Goal: Find specific page/section: Find specific page/section

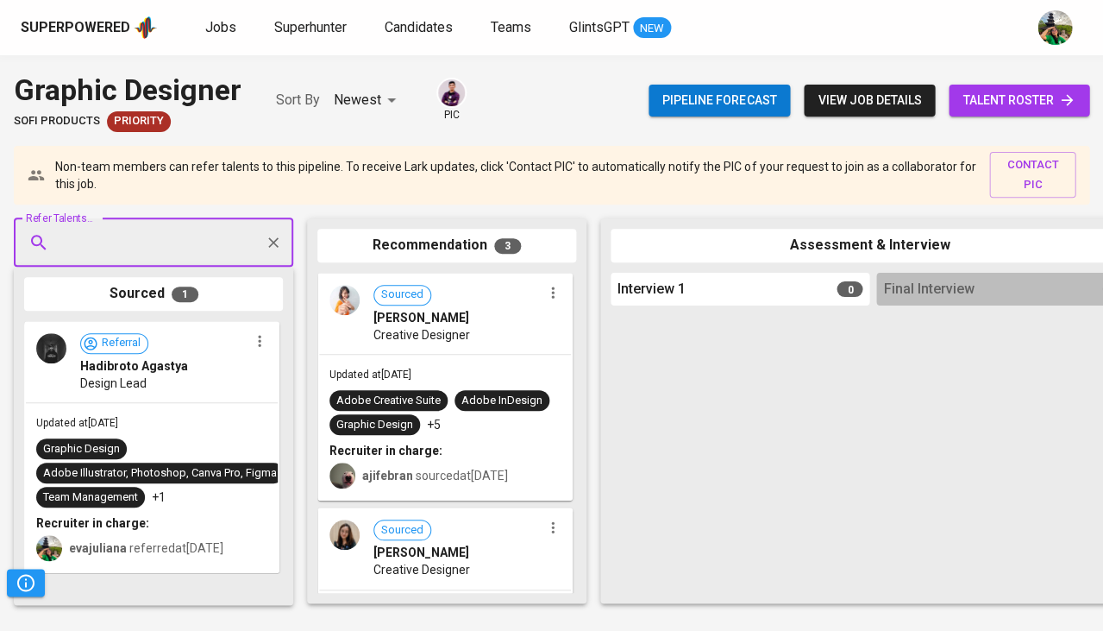
click at [570, 119] on div "Graphic Designer SOFi Products Priority Sort By Newest NEWEST pic Pipeline fore…" at bounding box center [551, 100] width 1103 height 63
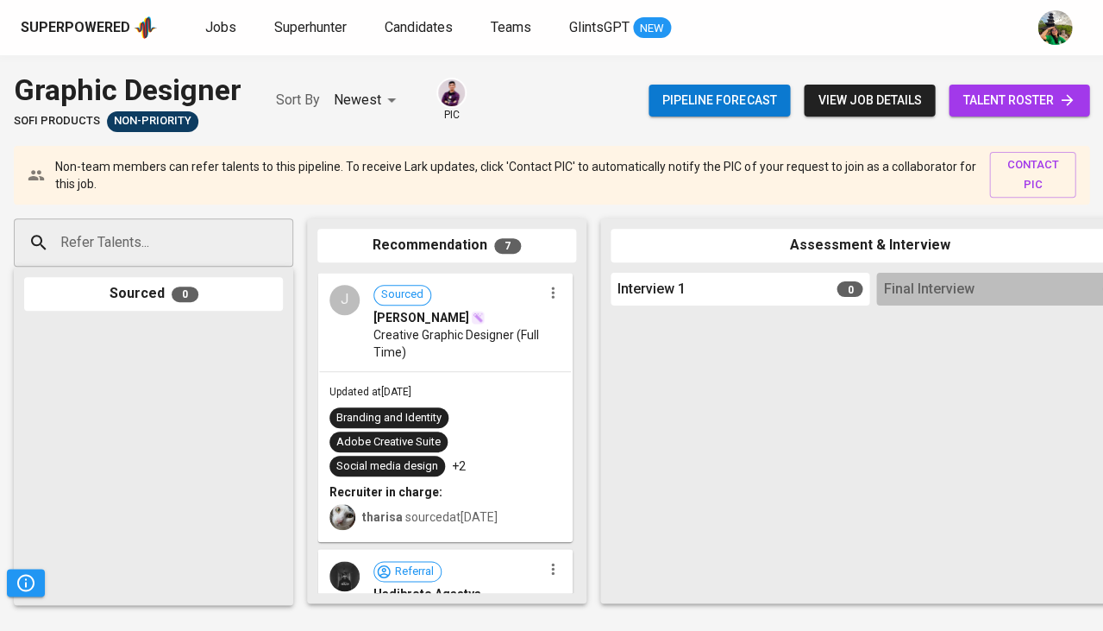
click at [995, 115] on link "talent roster" at bounding box center [1019, 101] width 141 height 32
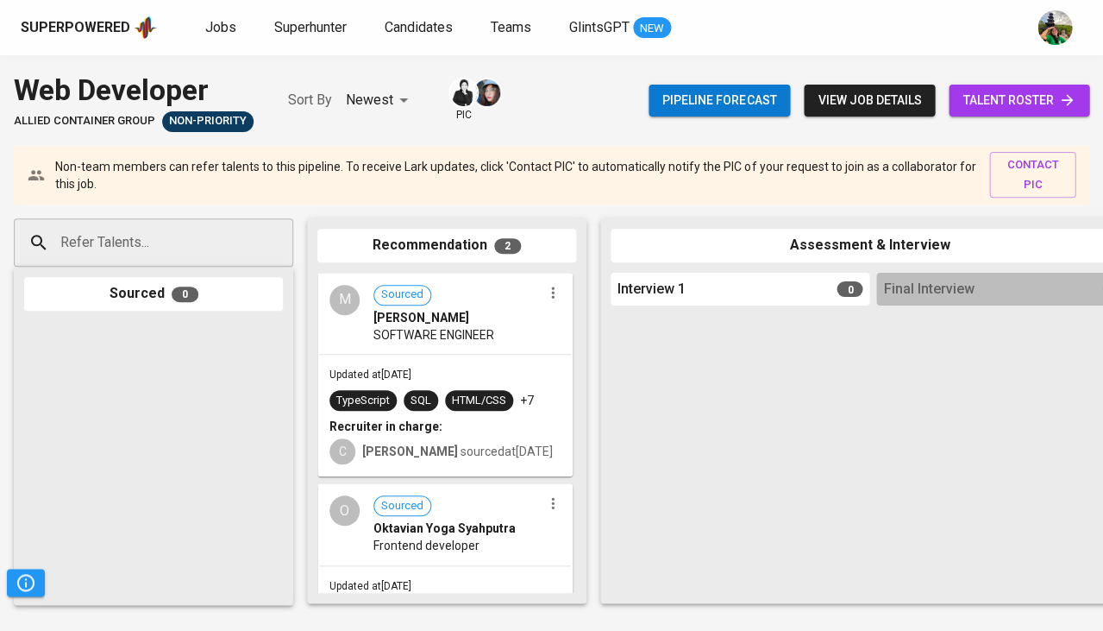
scroll to position [2036, 0]
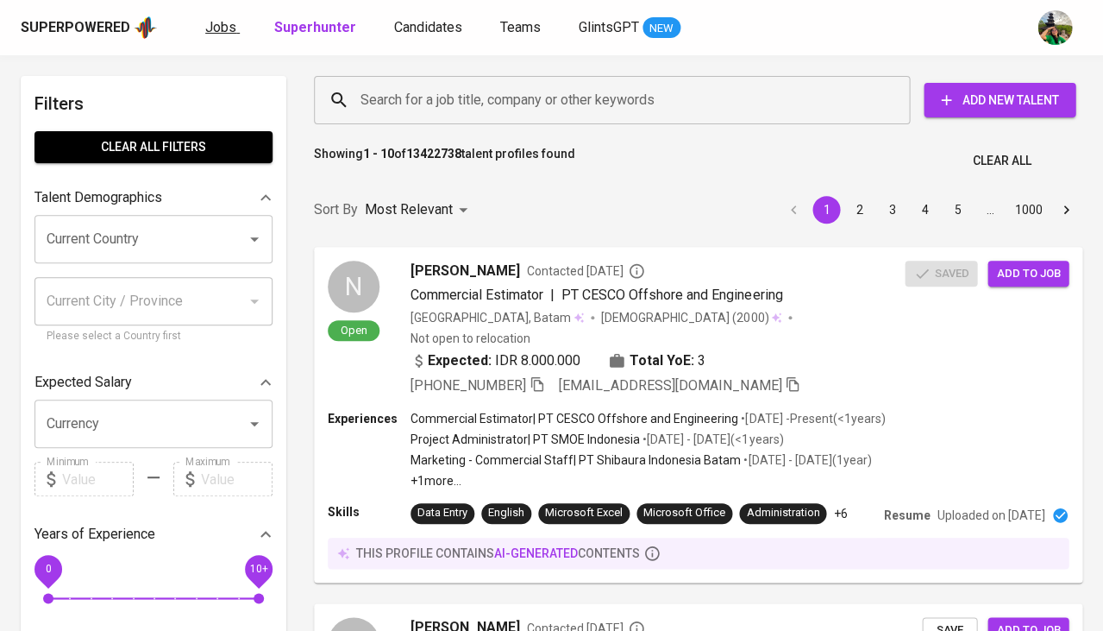
click at [212, 30] on span "Jobs" at bounding box center [220, 27] width 31 height 16
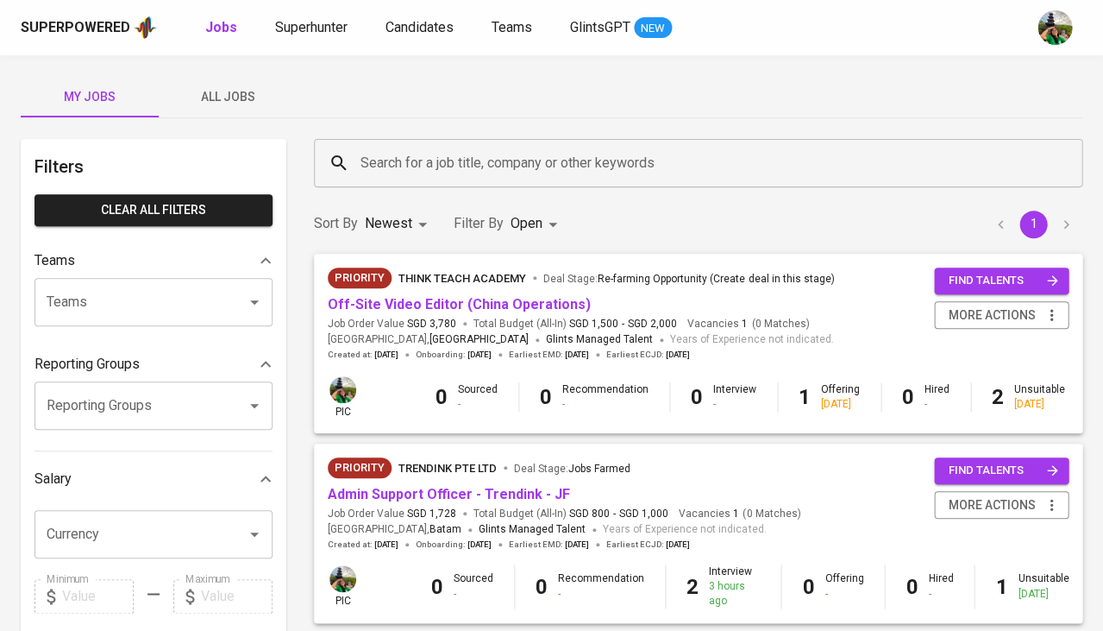
click at [221, 99] on span "All Jobs" at bounding box center [227, 97] width 117 height 22
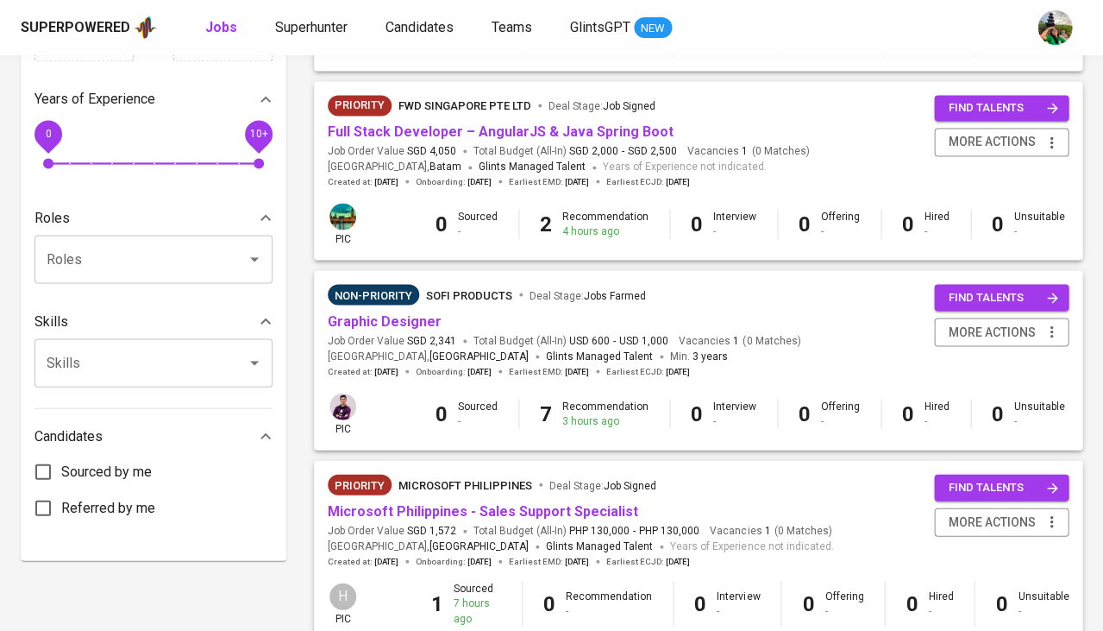
scroll to position [552, 0]
click at [471, 126] on link "Full Stack Developer – AngularJS & Java Spring Boot" at bounding box center [501, 131] width 346 height 16
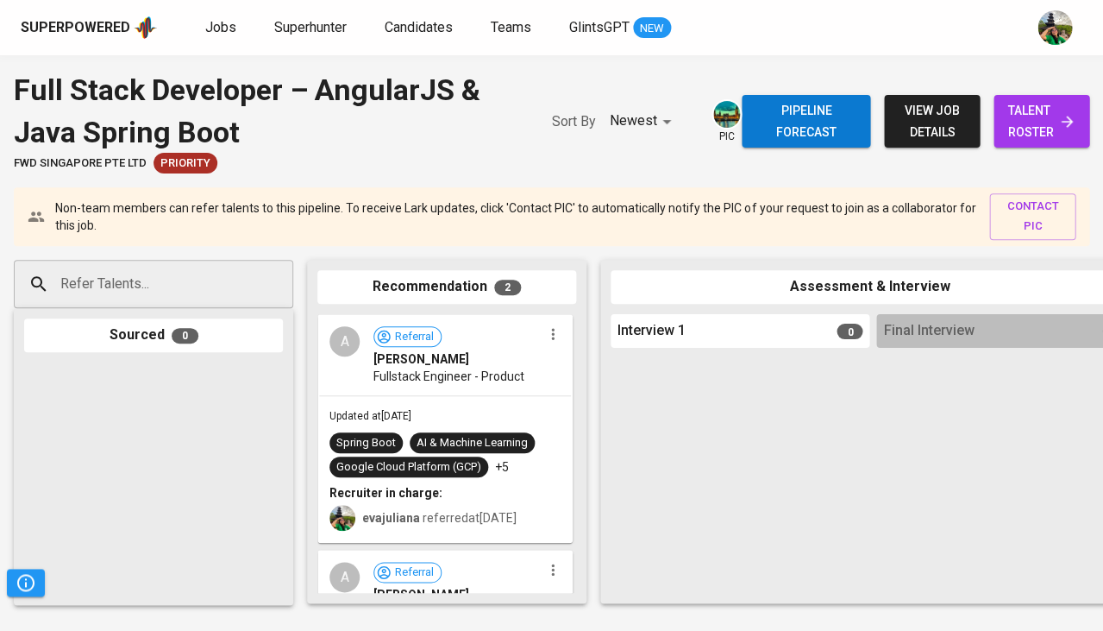
click at [1027, 113] on span "talent roster" at bounding box center [1042, 121] width 68 height 42
